Goal: Transaction & Acquisition: Purchase product/service

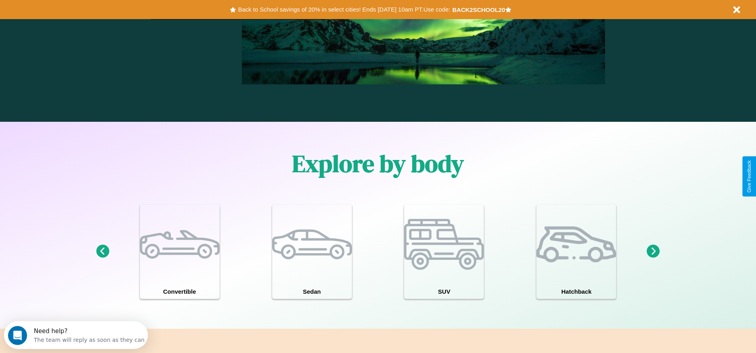
scroll to position [695, 0]
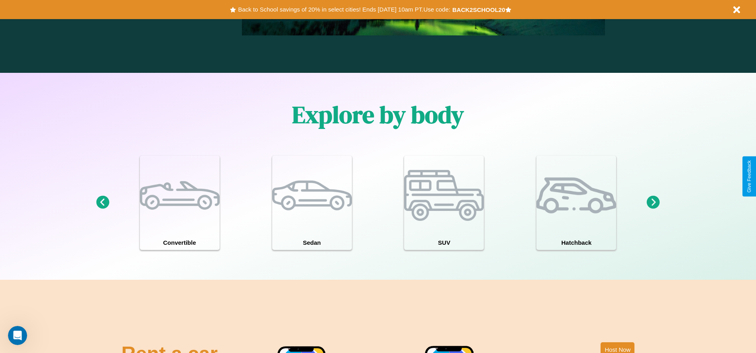
click at [653, 203] on icon at bounding box center [653, 202] width 13 height 13
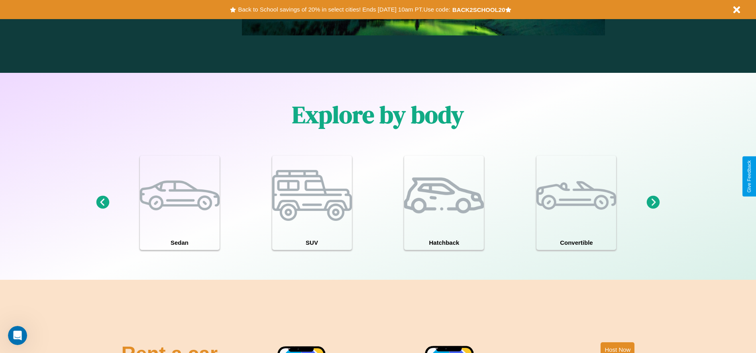
click at [653, 203] on icon at bounding box center [653, 202] width 13 height 13
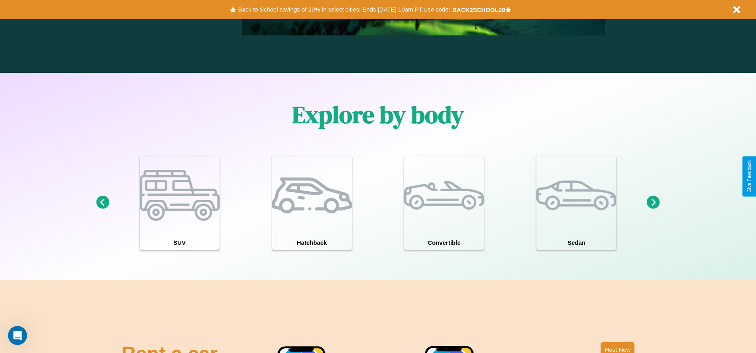
click at [102, 203] on icon at bounding box center [102, 202] width 13 height 13
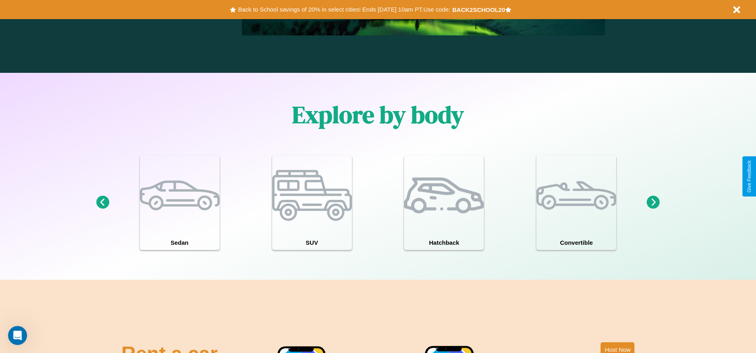
click at [653, 203] on icon at bounding box center [653, 202] width 13 height 13
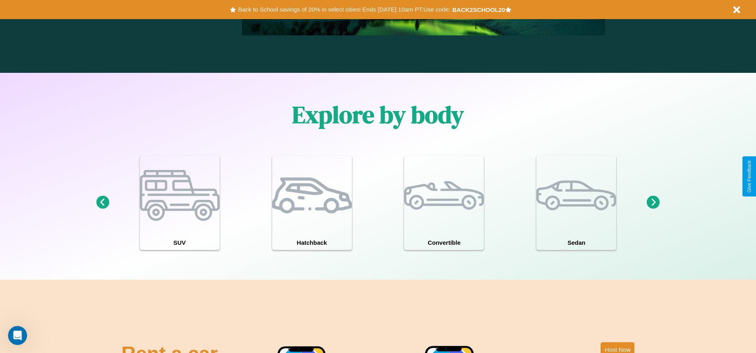
click at [102, 203] on icon at bounding box center [102, 202] width 13 height 13
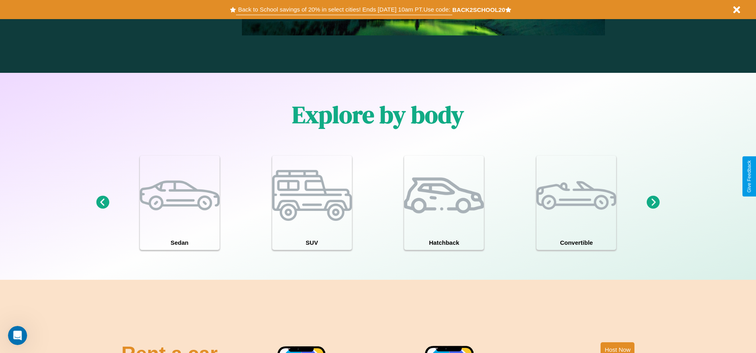
click at [344, 10] on button "Back to School savings of 20% in select cities! Ends 9/1 at 10am PT. Use code:" at bounding box center [344, 9] width 216 height 11
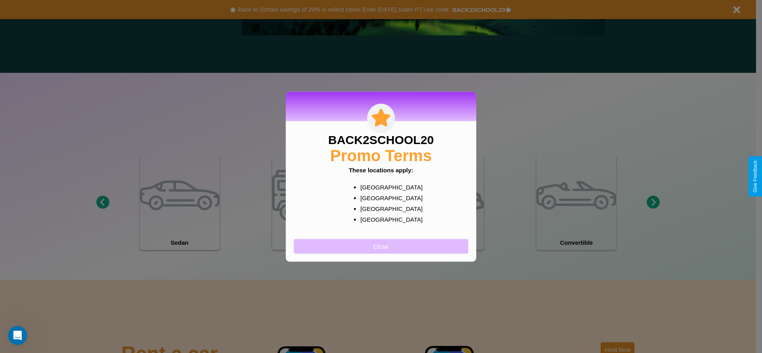
click at [381, 246] on button "Close" at bounding box center [381, 246] width 174 height 15
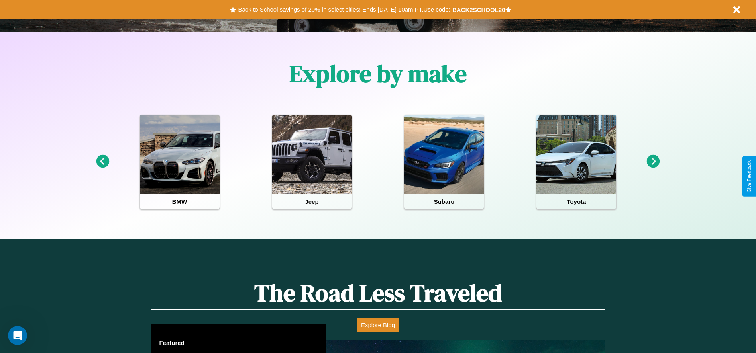
scroll to position [0, 0]
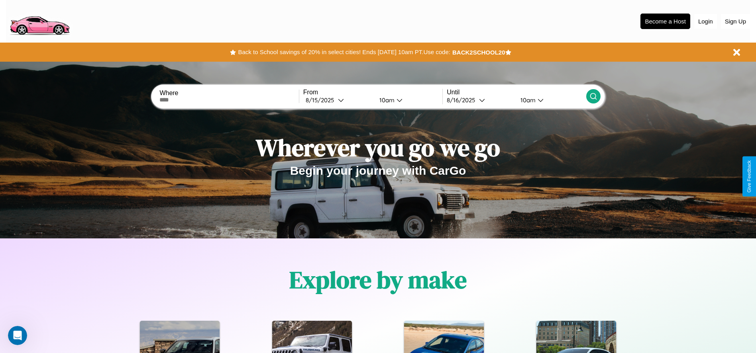
click at [229, 100] on input "text" at bounding box center [228, 100] width 139 height 6
type input "*********"
click at [338, 100] on div "8 / 15 / 2025" at bounding box center [322, 100] width 32 height 8
select select "*"
select select "****"
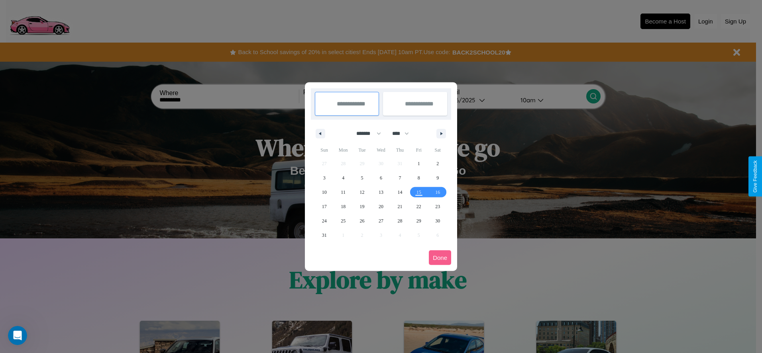
drag, startPoint x: 365, startPoint y: 133, endPoint x: 381, endPoint y: 160, distance: 30.7
click at [365, 133] on select "******* ******** ***** ***** *** **** **** ****** ********* ******* ******** **…" at bounding box center [367, 133] width 34 height 13
select select "*"
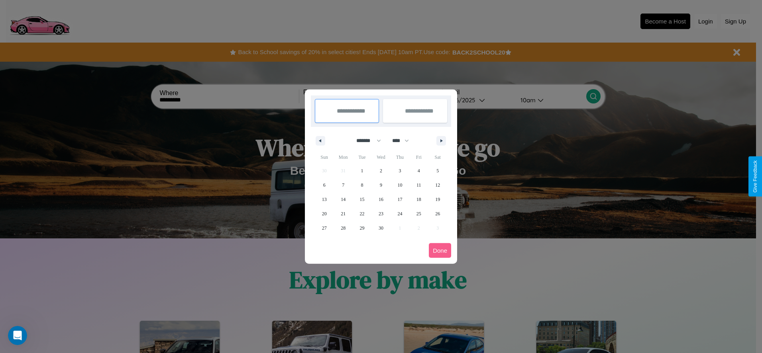
click at [404, 141] on select "**** **** **** **** **** **** **** **** **** **** **** **** **** **** **** ****…" at bounding box center [400, 140] width 24 height 13
select select "****"
click at [380, 214] on span "22" at bounding box center [380, 214] width 5 height 14
type input "**********"
click at [362, 228] on span "28" at bounding box center [362, 228] width 5 height 14
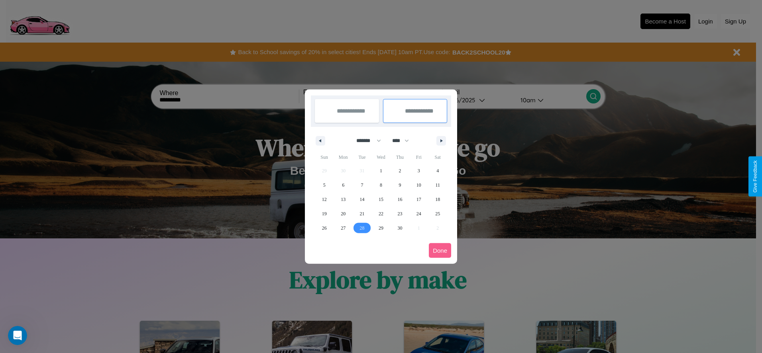
type input "**********"
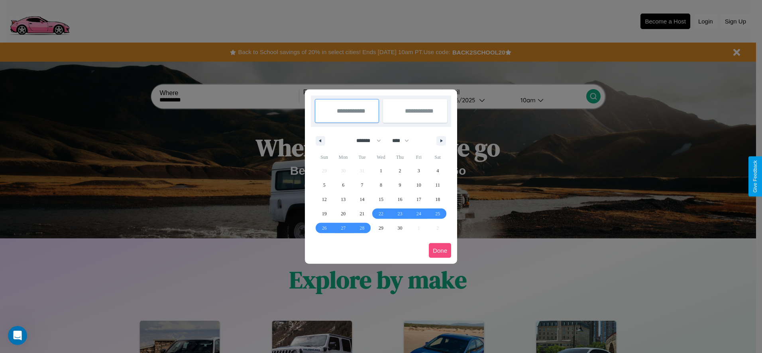
click at [440, 251] on button "Done" at bounding box center [440, 250] width 22 height 15
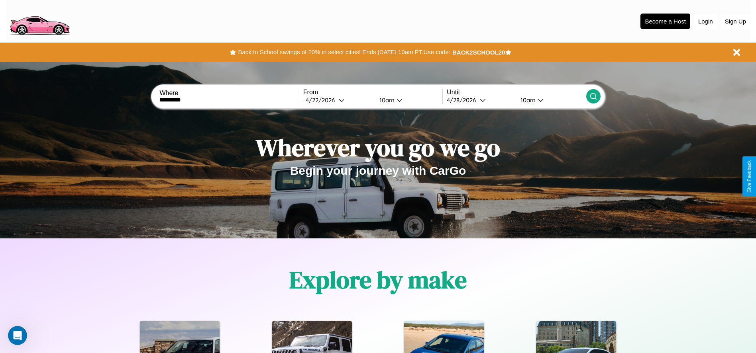
click at [385, 100] on div "10am" at bounding box center [385, 100] width 21 height 8
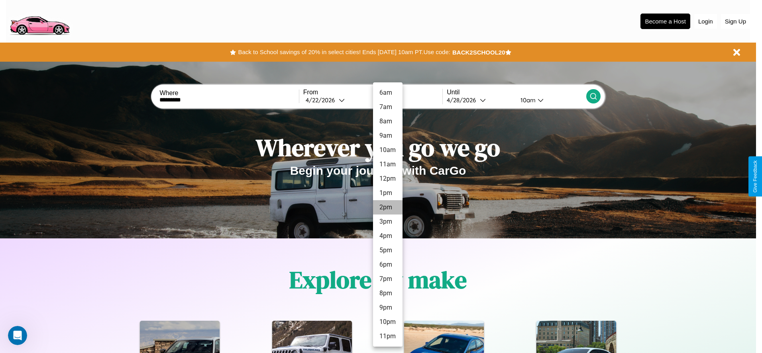
click at [387, 208] on li "2pm" at bounding box center [387, 207] width 29 height 14
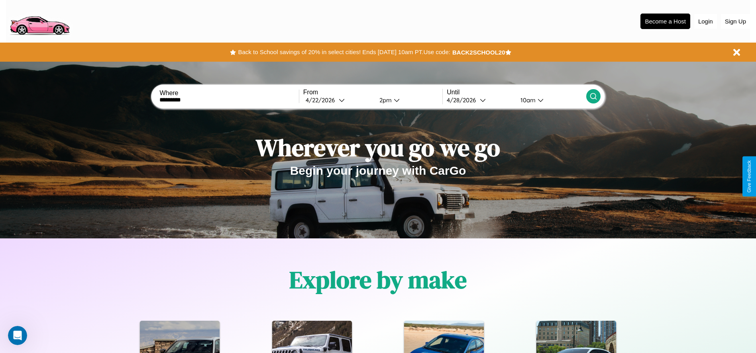
click at [593, 96] on icon at bounding box center [593, 96] width 8 height 8
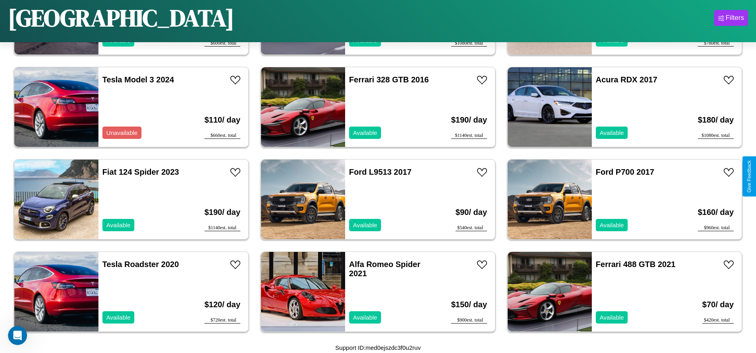
scroll to position [828, 0]
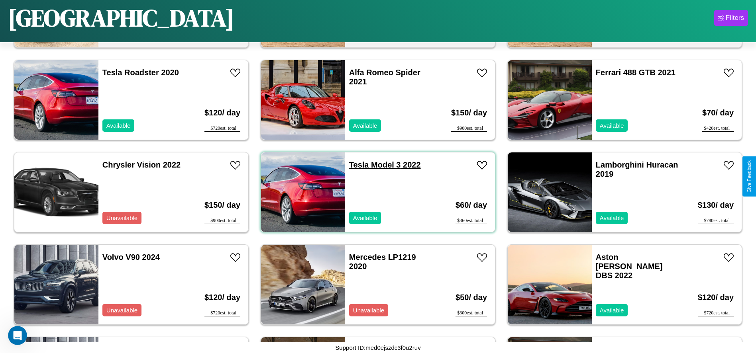
click at [356, 165] on link "Tesla Model 3 2022" at bounding box center [385, 165] width 72 height 9
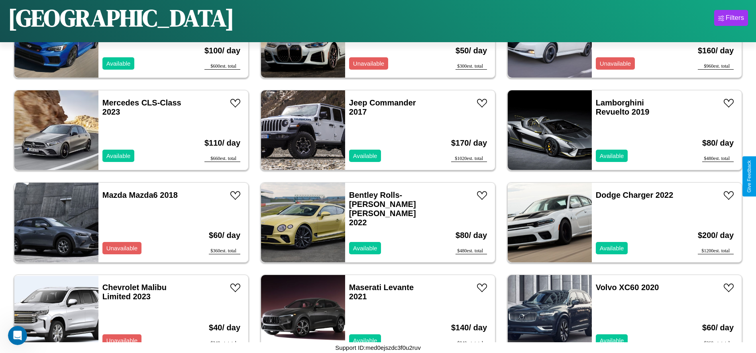
scroll to position [1568, 0]
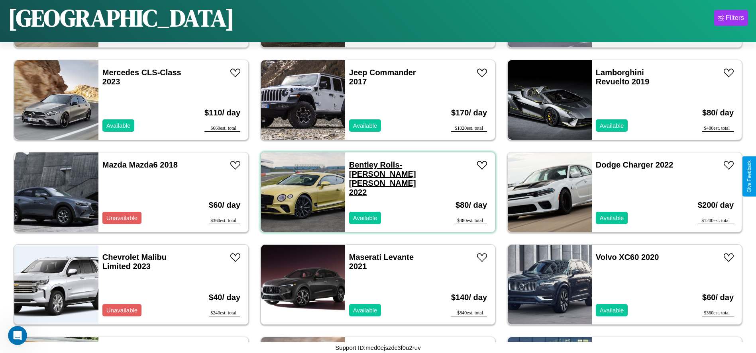
click at [360, 165] on link "Bentley Rolls-Royce Park Ward 2022" at bounding box center [382, 179] width 67 height 36
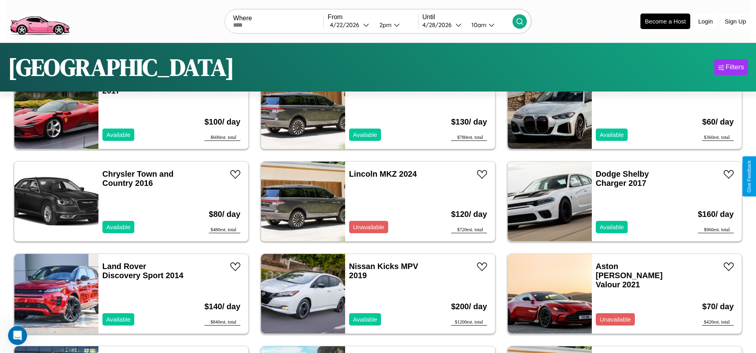
scroll to position [0, 0]
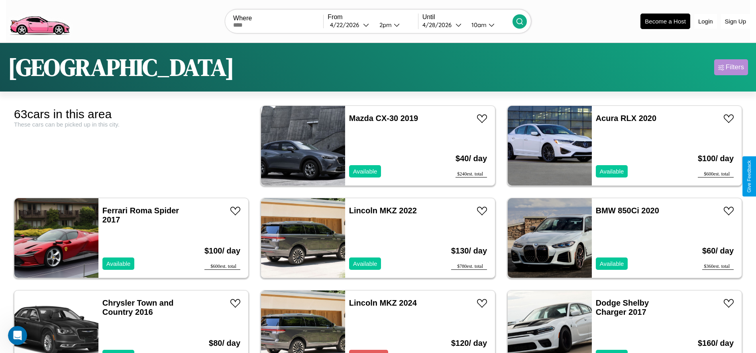
click at [731, 67] on div "Filters" at bounding box center [734, 67] width 18 height 8
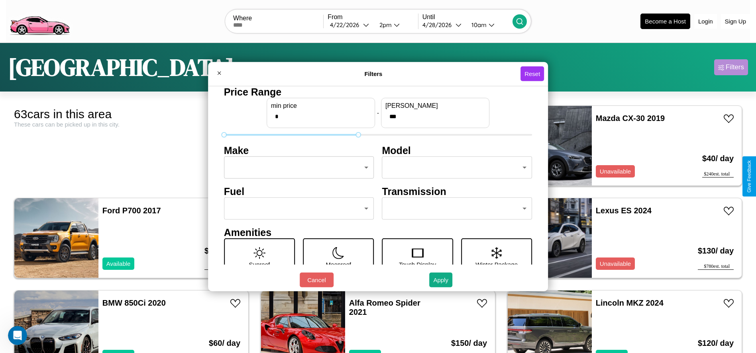
type input "***"
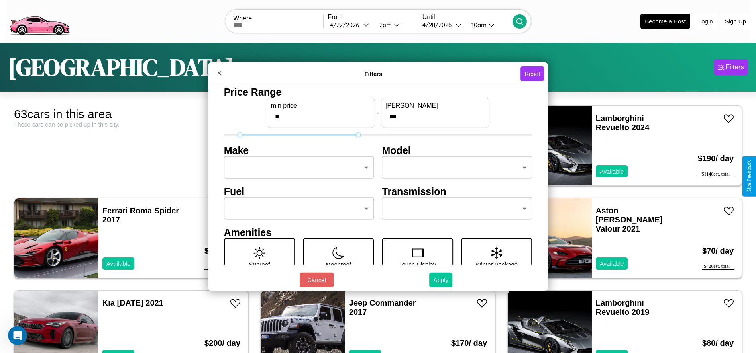
type input "**"
click at [441, 280] on button "Apply" at bounding box center [440, 280] width 23 height 15
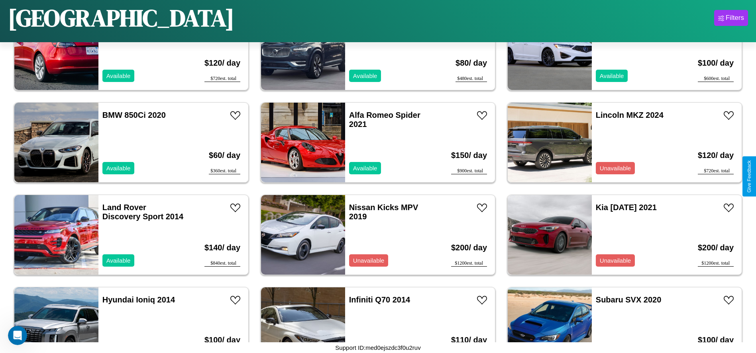
scroll to position [1475, 0]
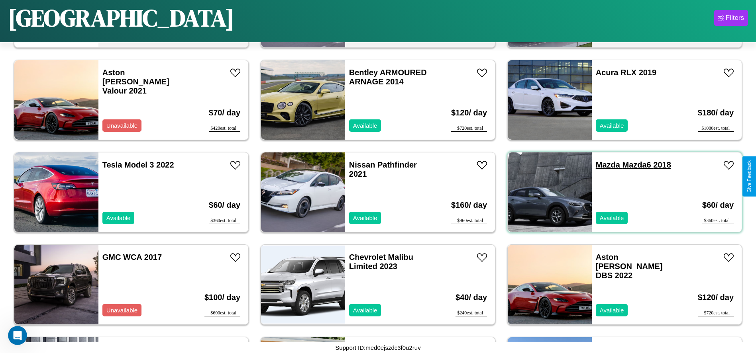
click at [603, 165] on link "Mazda Mazda6 2018" at bounding box center [633, 165] width 75 height 9
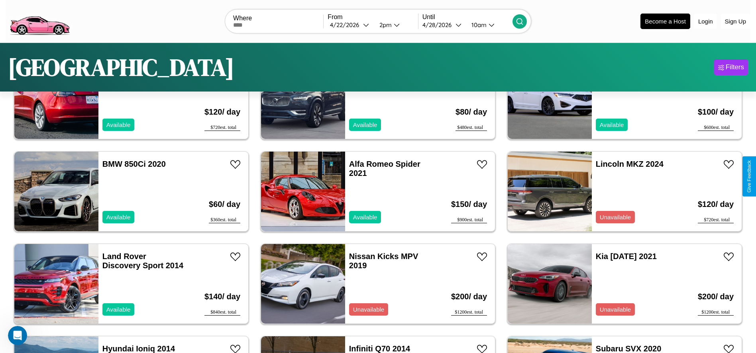
scroll to position [0, 0]
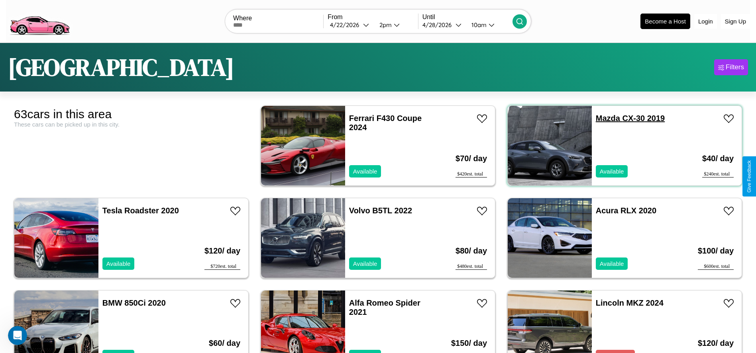
click at [603, 118] on link "Mazda CX-30 2019" at bounding box center [630, 118] width 69 height 9
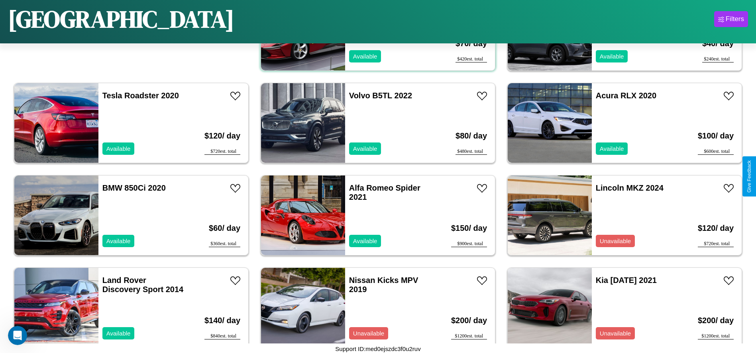
scroll to position [459, 0]
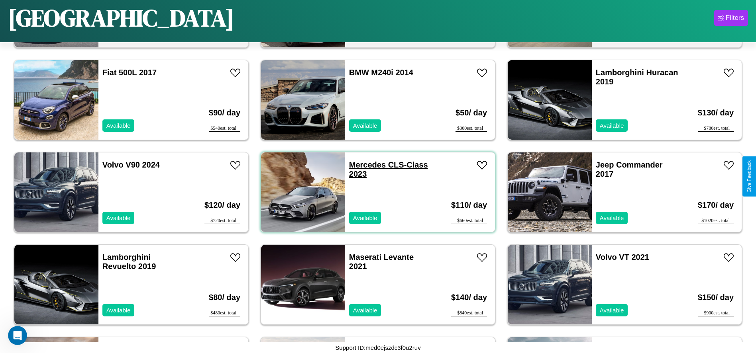
click at [364, 165] on link "Mercedes CLS-Class 2023" at bounding box center [388, 170] width 79 height 18
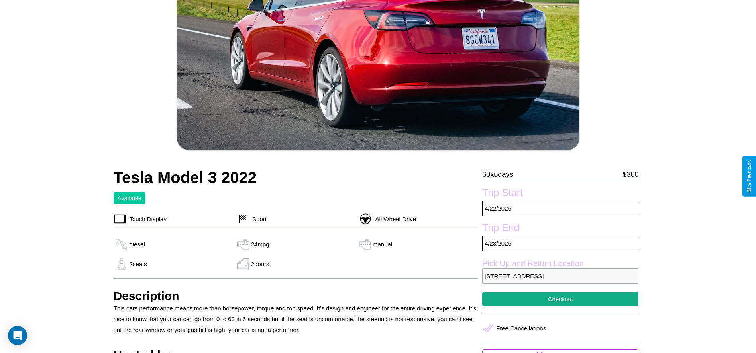
scroll to position [120, 0]
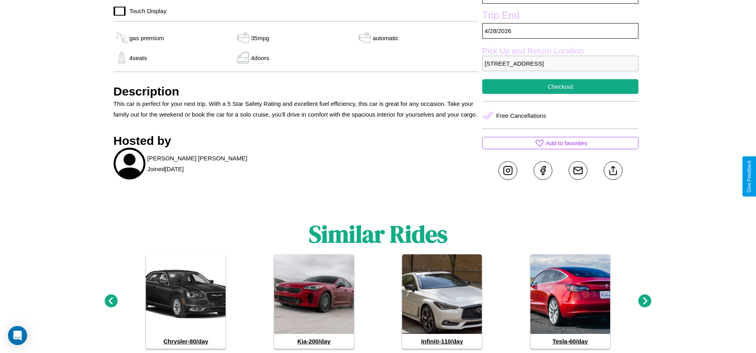
scroll to position [318, 0]
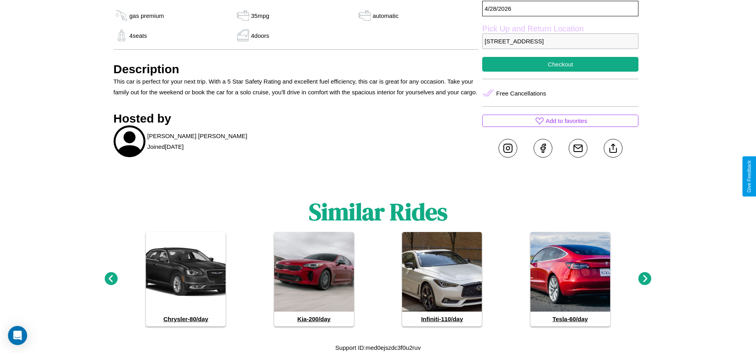
click at [645, 279] on icon at bounding box center [644, 279] width 13 height 13
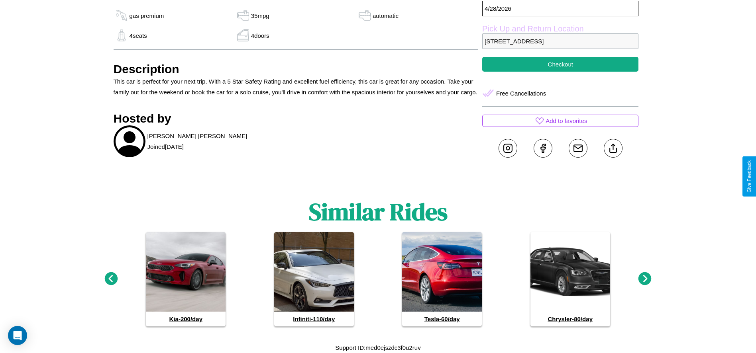
click at [645, 279] on icon at bounding box center [644, 279] width 13 height 13
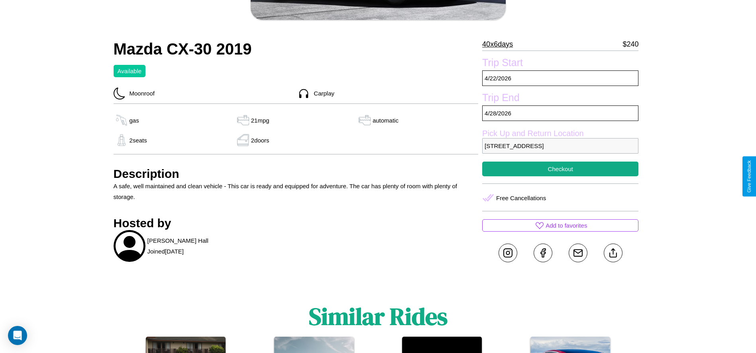
scroll to position [318, 0]
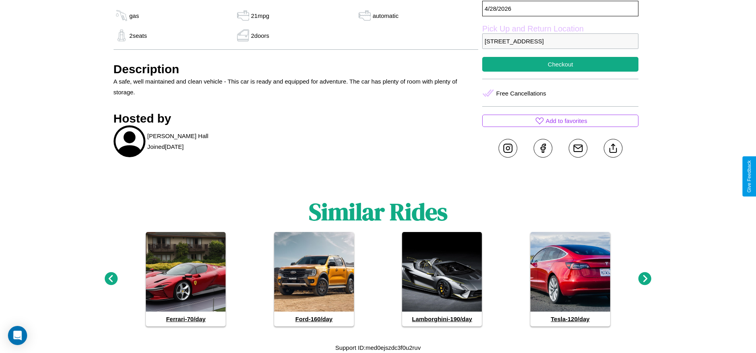
click at [111, 279] on icon at bounding box center [110, 279] width 13 height 13
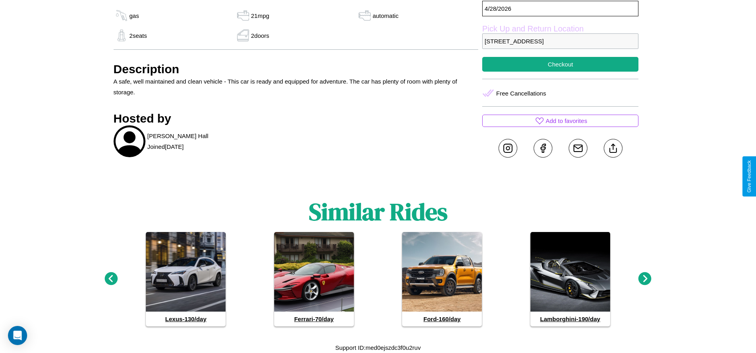
click at [111, 279] on icon at bounding box center [110, 279] width 13 height 13
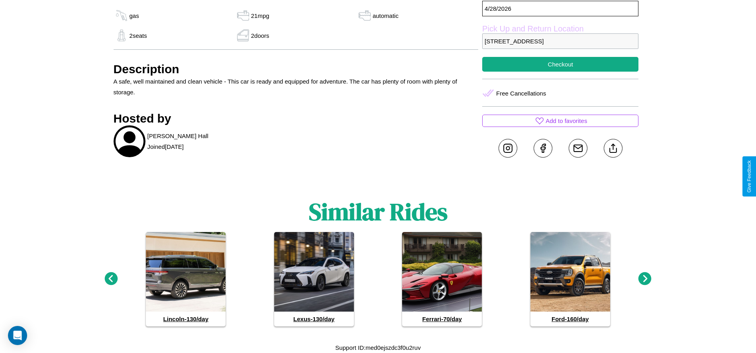
click at [111, 279] on icon at bounding box center [110, 279] width 13 height 13
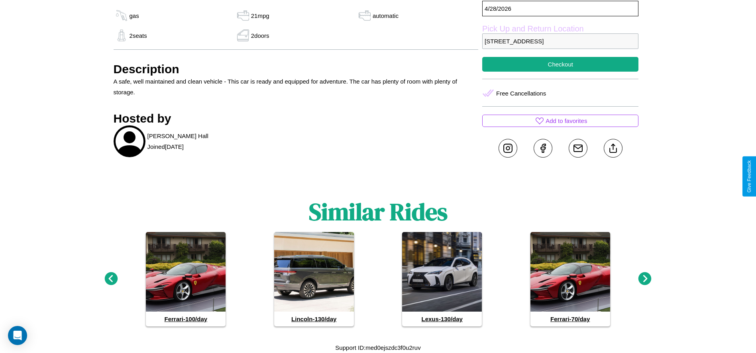
click at [645, 279] on icon at bounding box center [644, 279] width 13 height 13
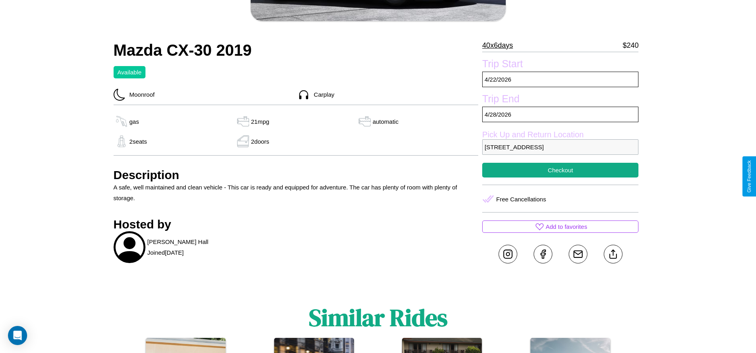
scroll to position [206, 0]
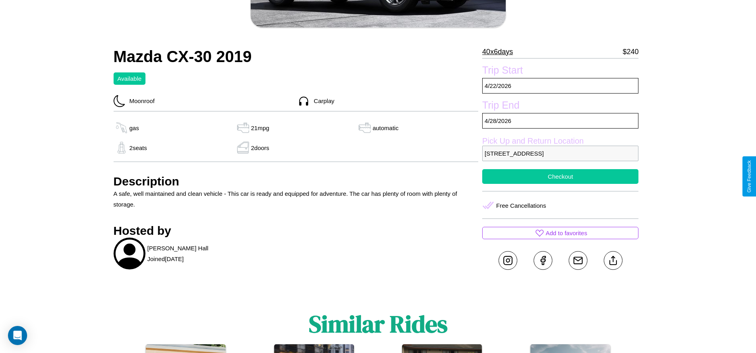
click at [560, 176] on button "Checkout" at bounding box center [560, 176] width 156 height 15
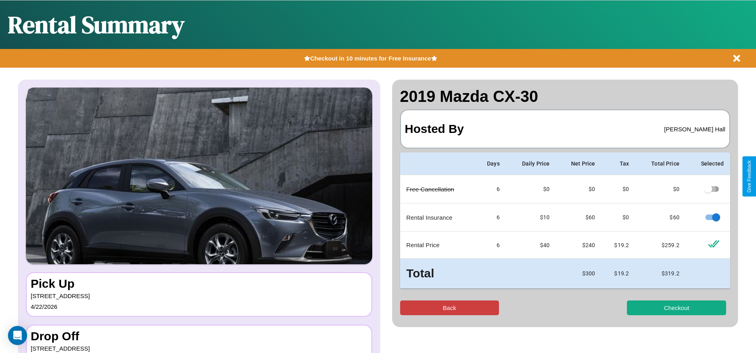
click at [449, 308] on button "Back" at bounding box center [449, 308] width 99 height 15
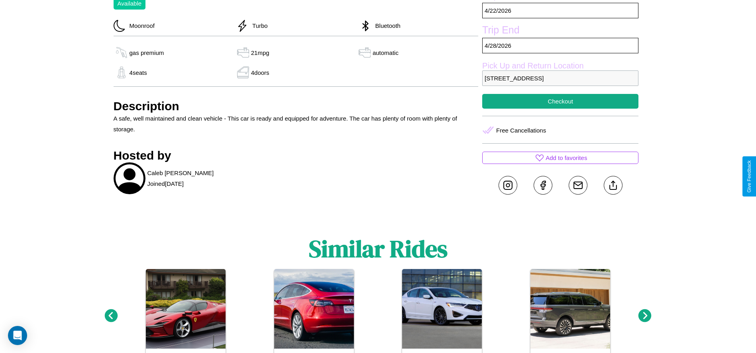
scroll to position [237, 0]
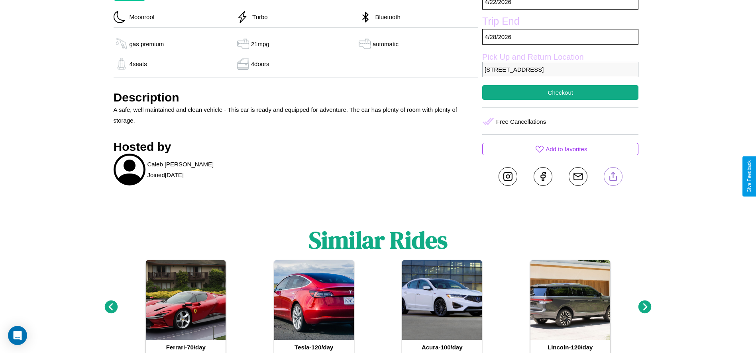
click at [613, 176] on line at bounding box center [613, 176] width 0 height 6
